Goal: Information Seeking & Learning: Learn about a topic

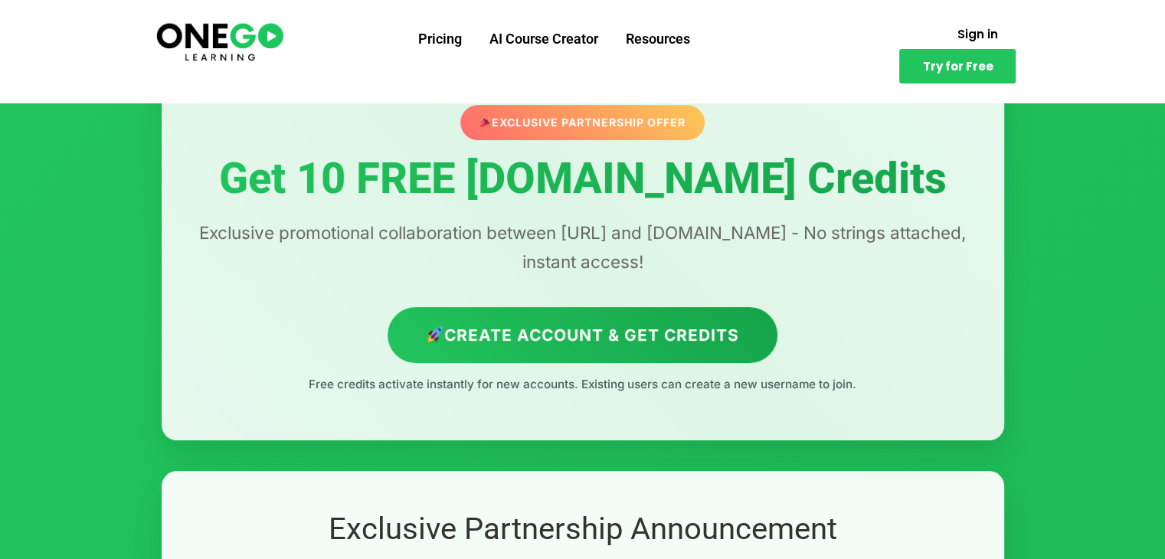
scroll to position [91, 0]
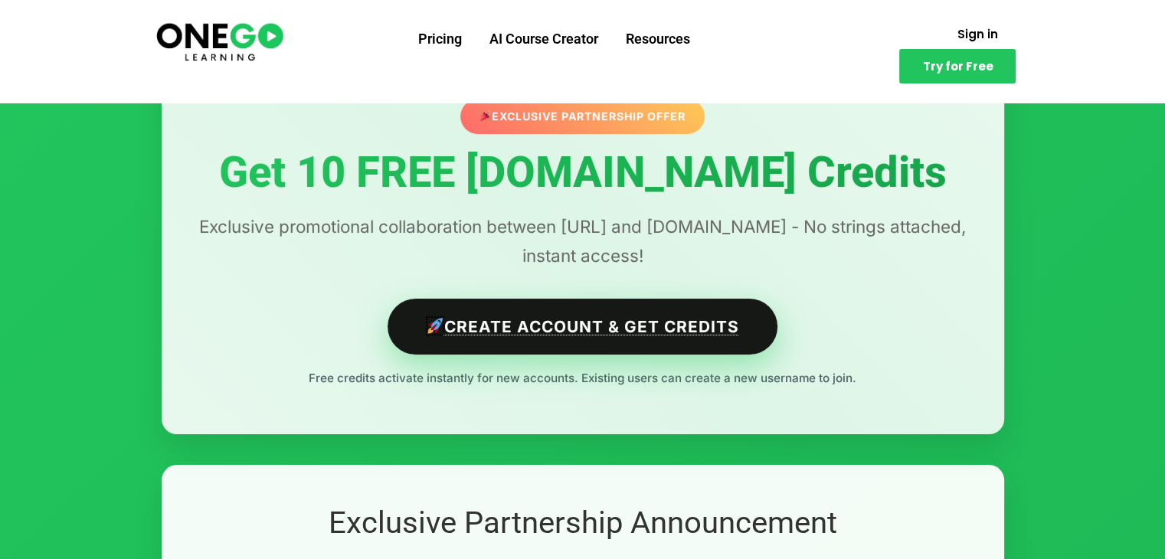
click at [650, 320] on link "Create Account & Get Credits" at bounding box center [582, 327] width 390 height 56
click at [607, 336] on link "Create Account & Get Credits" at bounding box center [582, 327] width 390 height 56
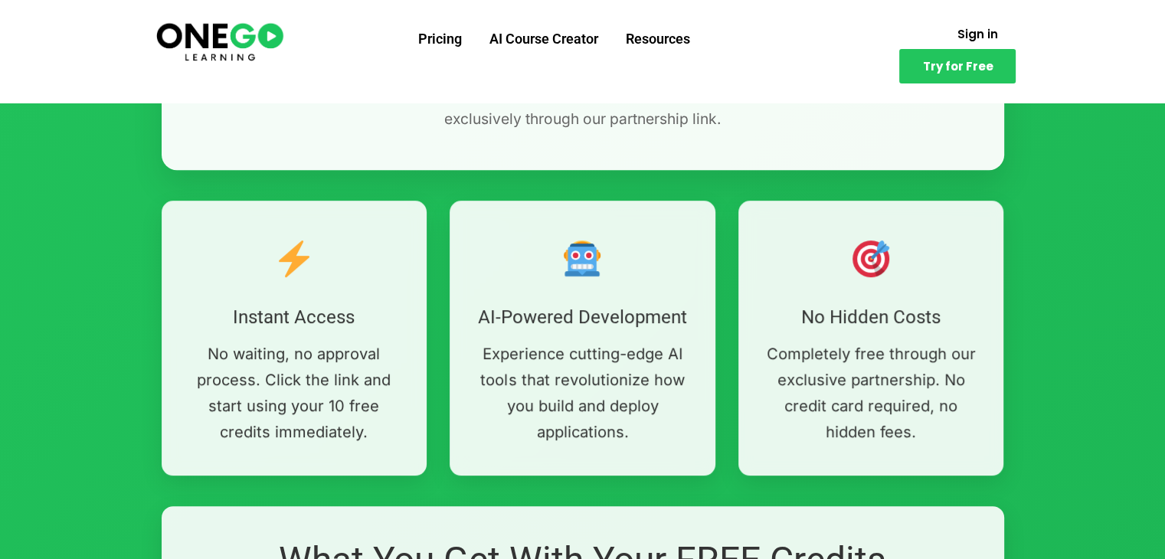
scroll to position [707, 0]
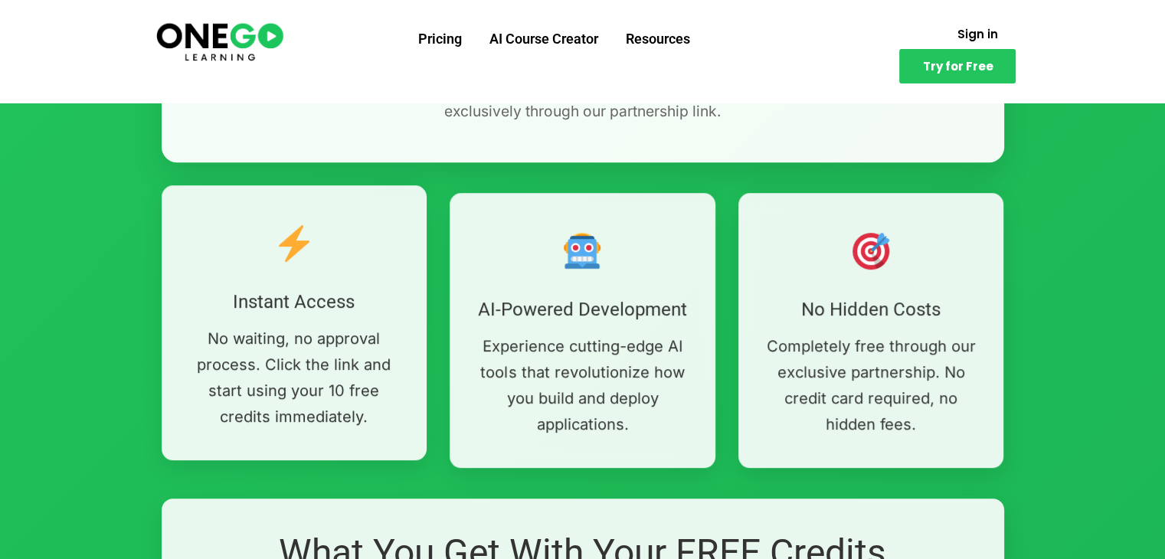
click at [305, 321] on div "Instant Access No waiting, no approval process. Click the link and start using …" at bounding box center [295, 322] width 266 height 275
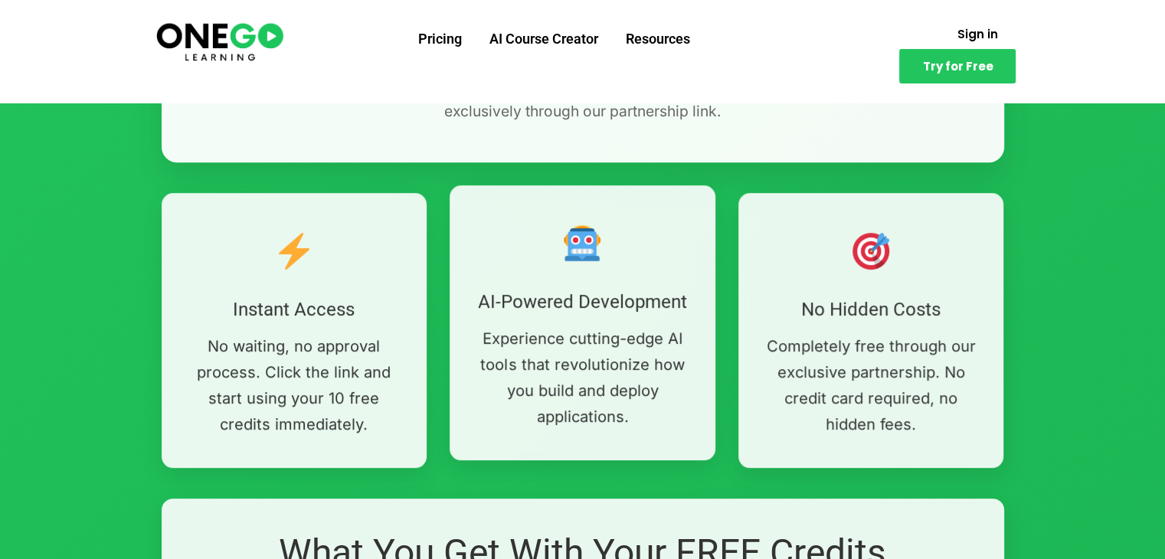
click at [490, 322] on div "AI-Powered Development Experience cutting-edge AI tools that revolutionize how …" at bounding box center [582, 322] width 266 height 275
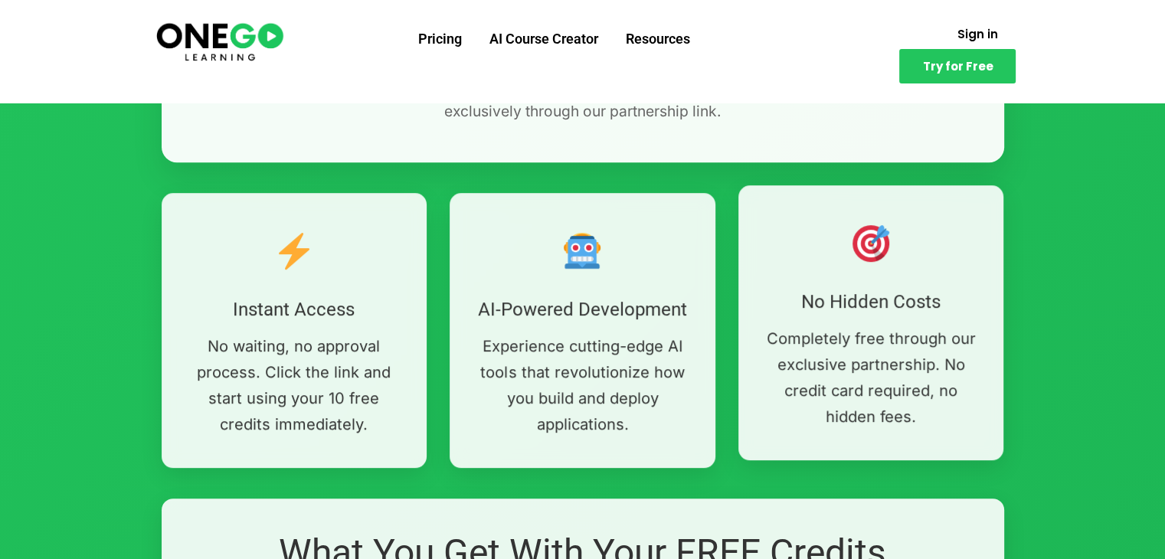
click at [819, 332] on p "Completely free through our exclusive partnership. No credit card required, no …" at bounding box center [871, 377] width 220 height 104
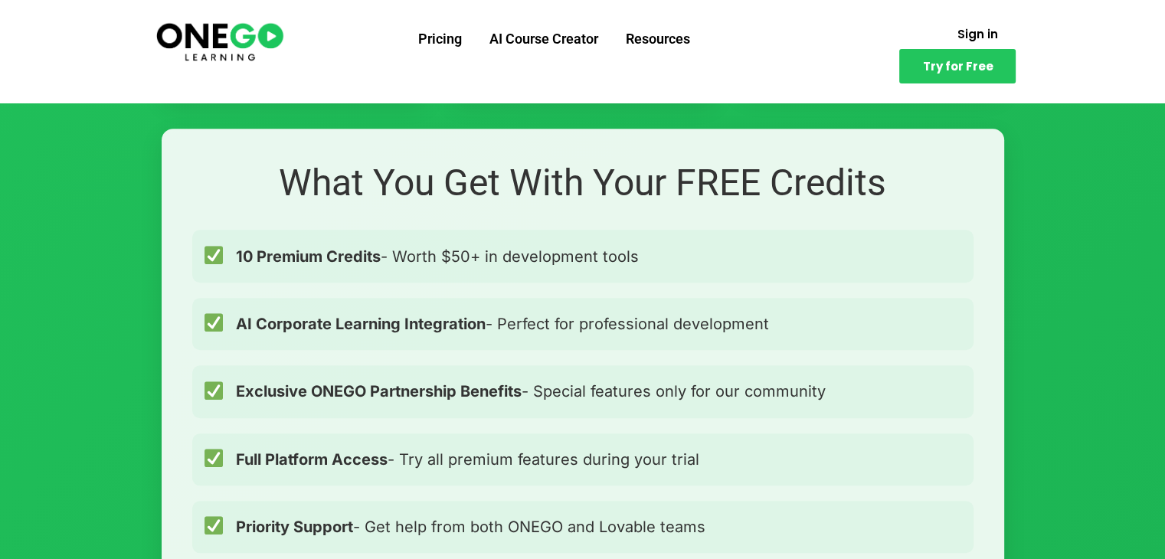
scroll to position [1081, 0]
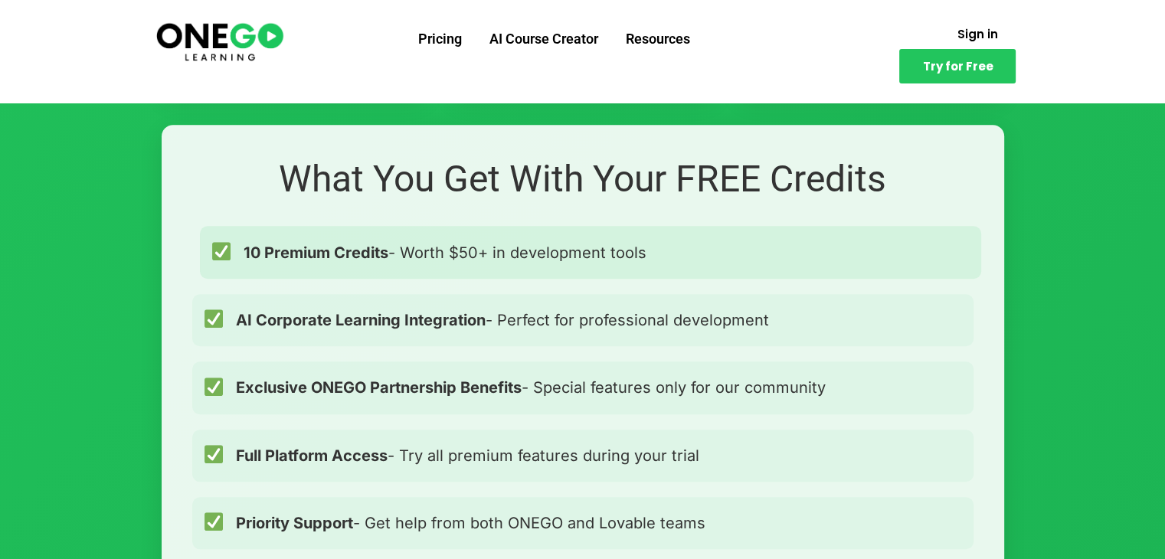
click at [662, 263] on div "10 Premium Credits - Worth $50+ in development tools" at bounding box center [590, 252] width 781 height 52
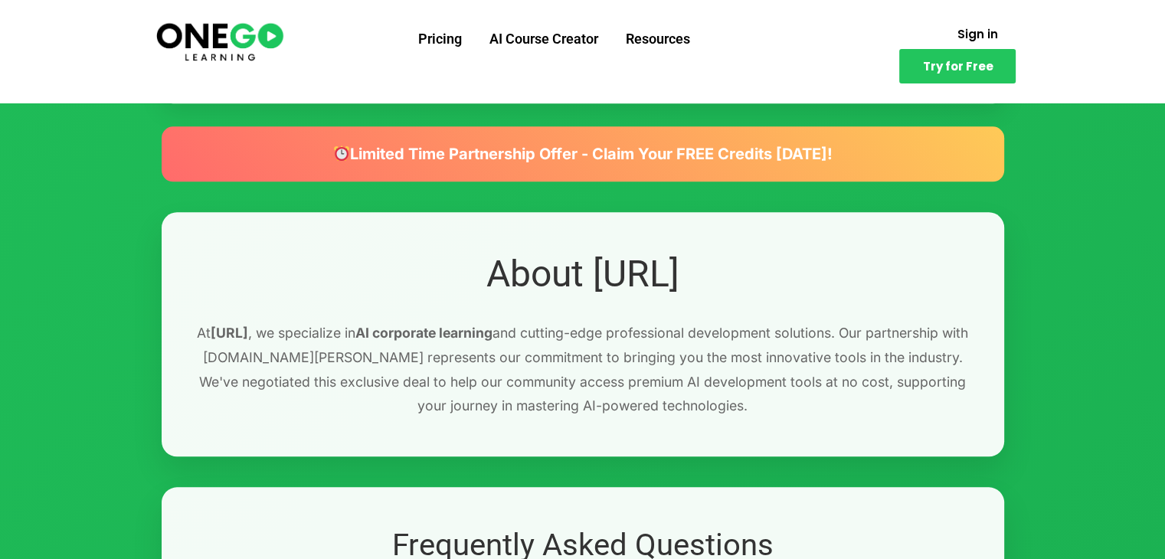
scroll to position [1642, 0]
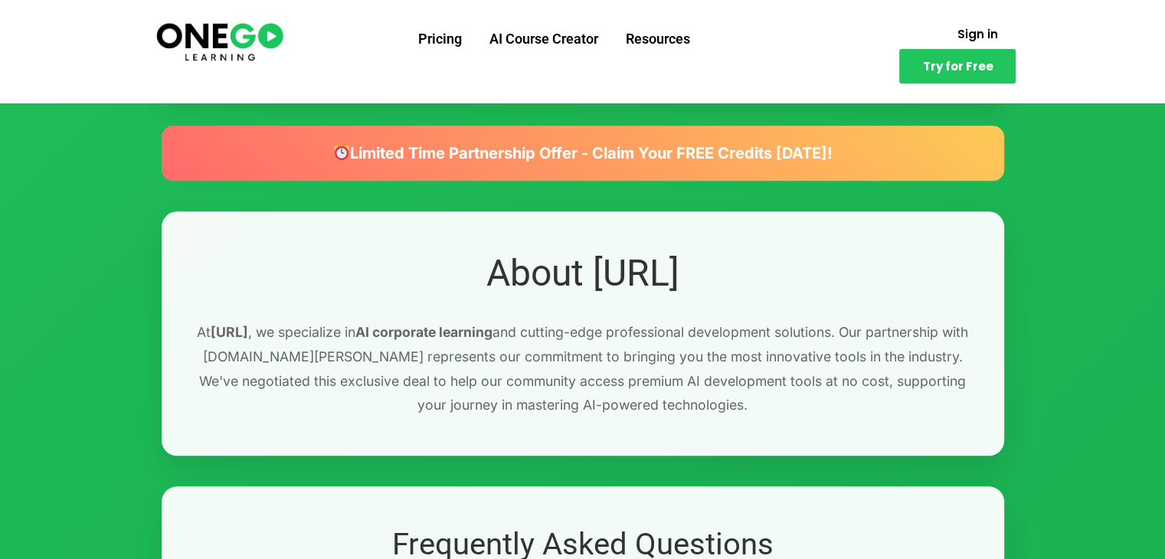
click at [747, 154] on div "Limited Time Partnership Offer - Claim Your FREE Credits [DATE]!" at bounding box center [583, 153] width 842 height 55
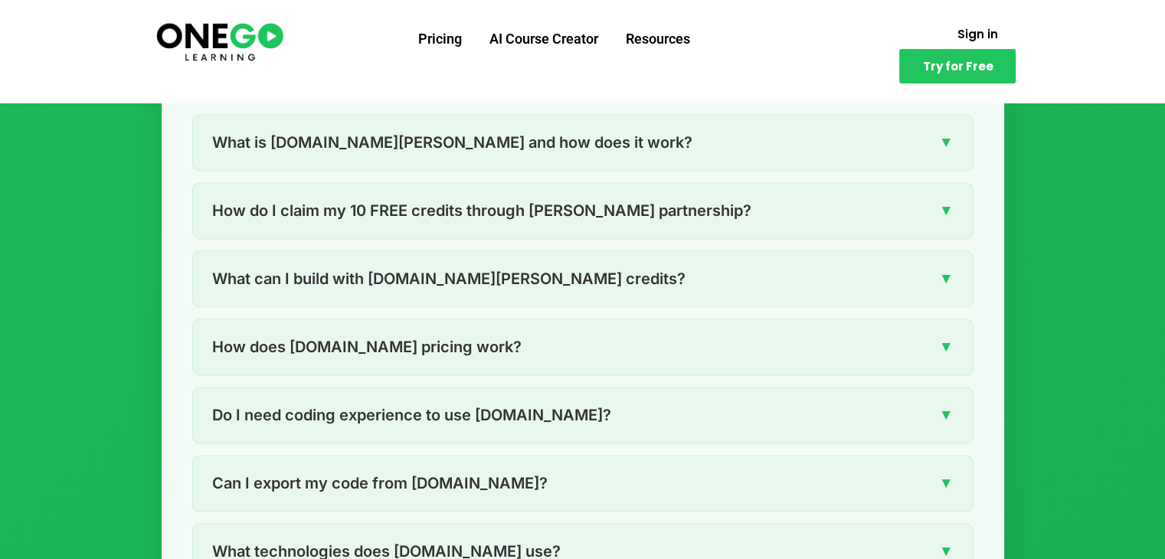
scroll to position [2122, 0]
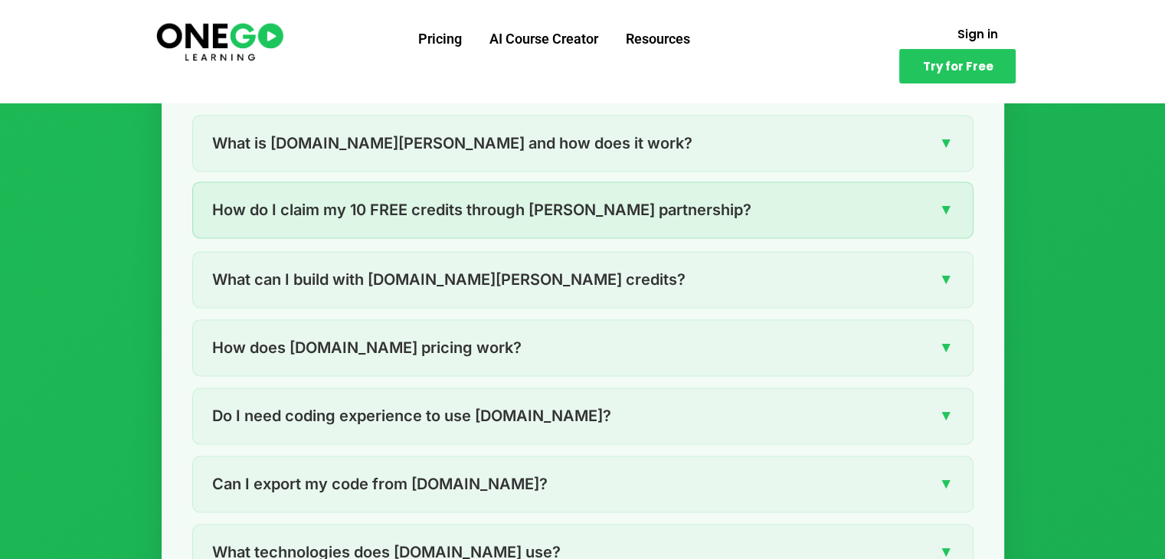
click at [946, 208] on span "▼" at bounding box center [946, 210] width 15 height 24
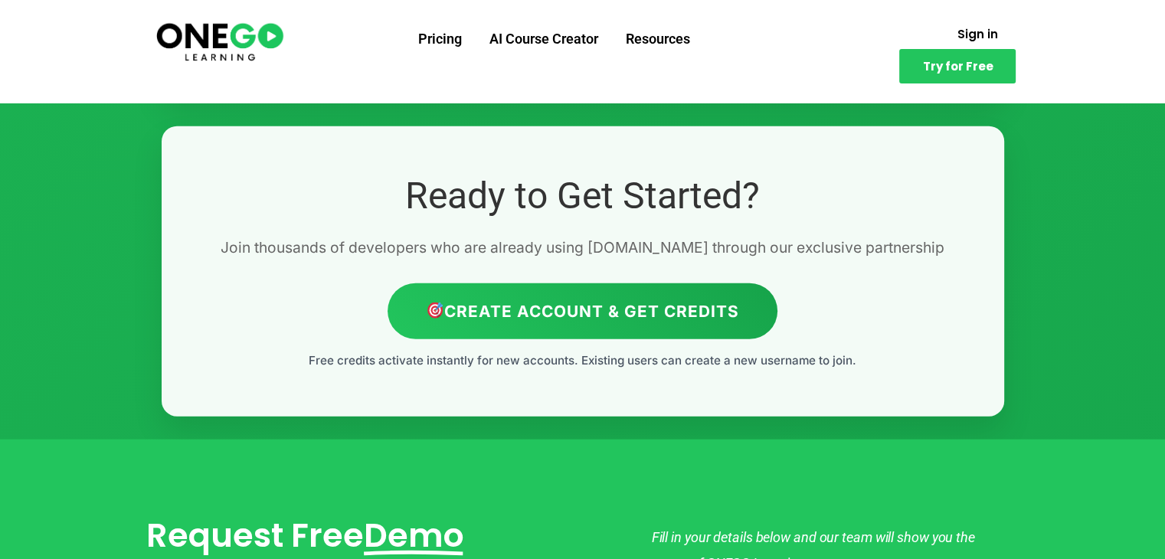
scroll to position [3638, 0]
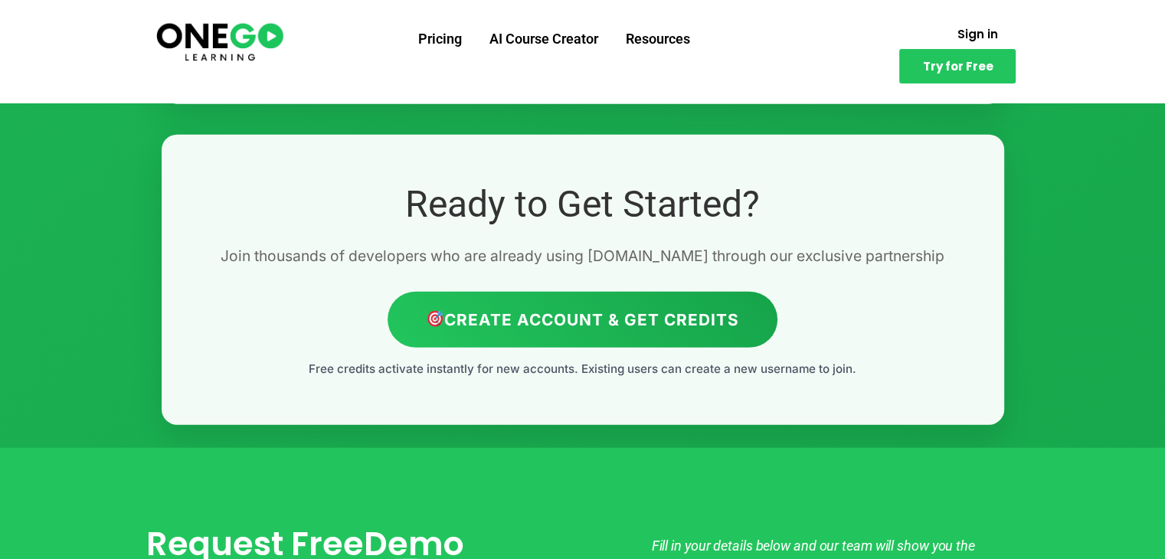
click at [568, 37] on link "AI Course Creator" at bounding box center [543, 39] width 136 height 40
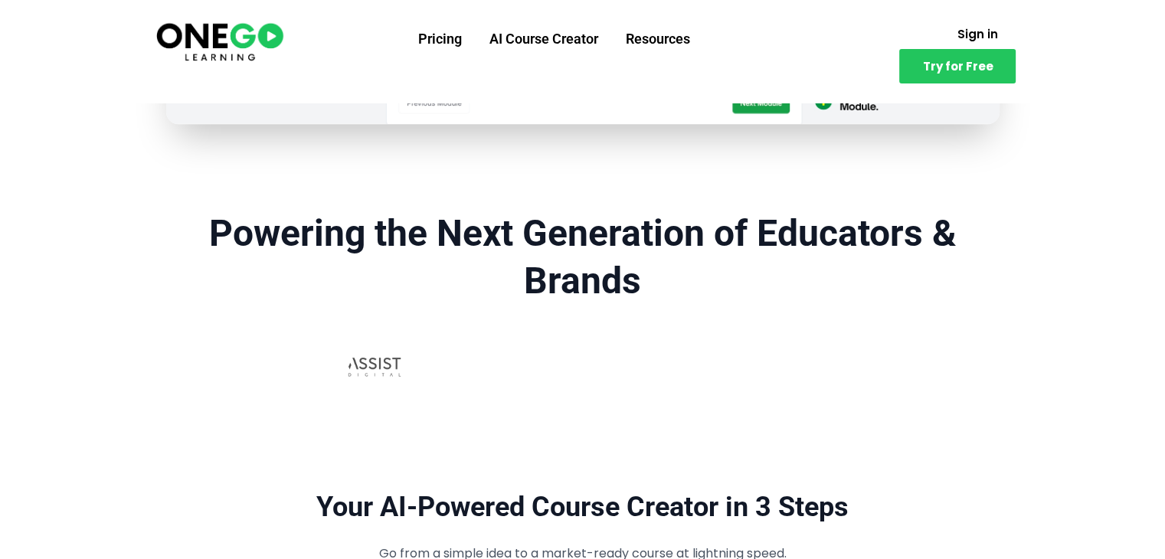
scroll to position [913, 0]
